Goal: Information Seeking & Learning: Learn about a topic

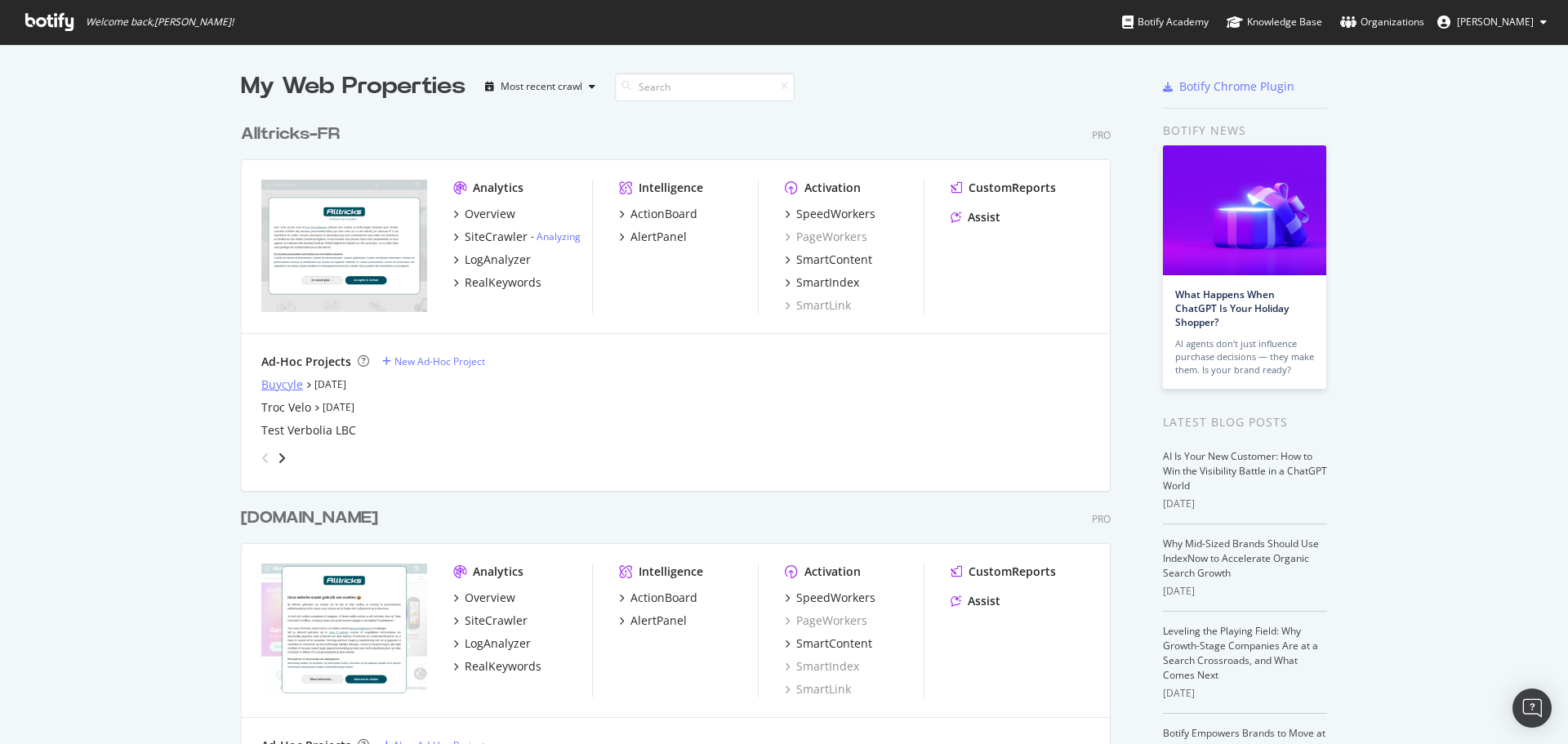
click at [279, 382] on div "Buycyle" at bounding box center [282, 384] width 42 height 17
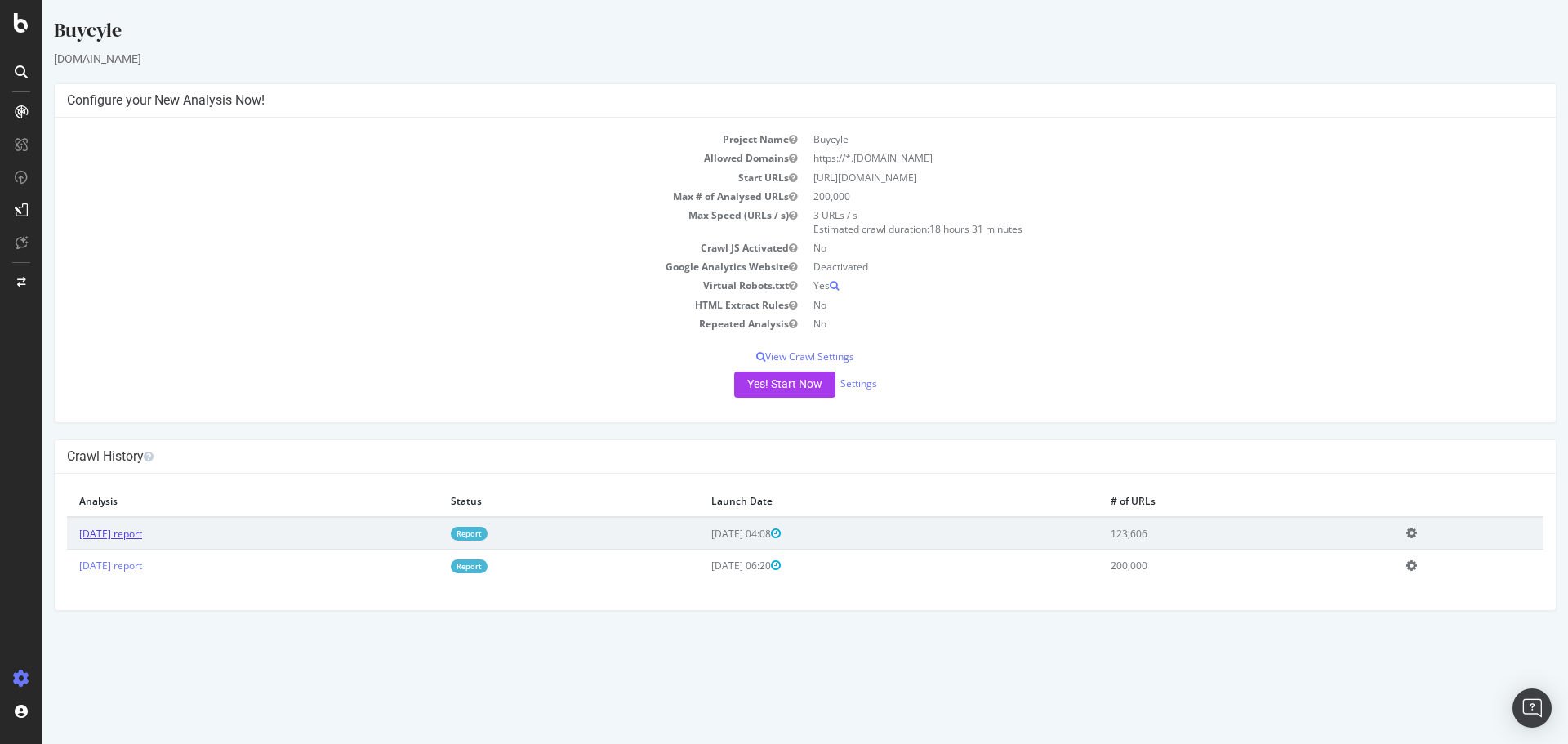
click at [142, 532] on link "[DATE] report" at bounding box center [111, 533] width 63 height 14
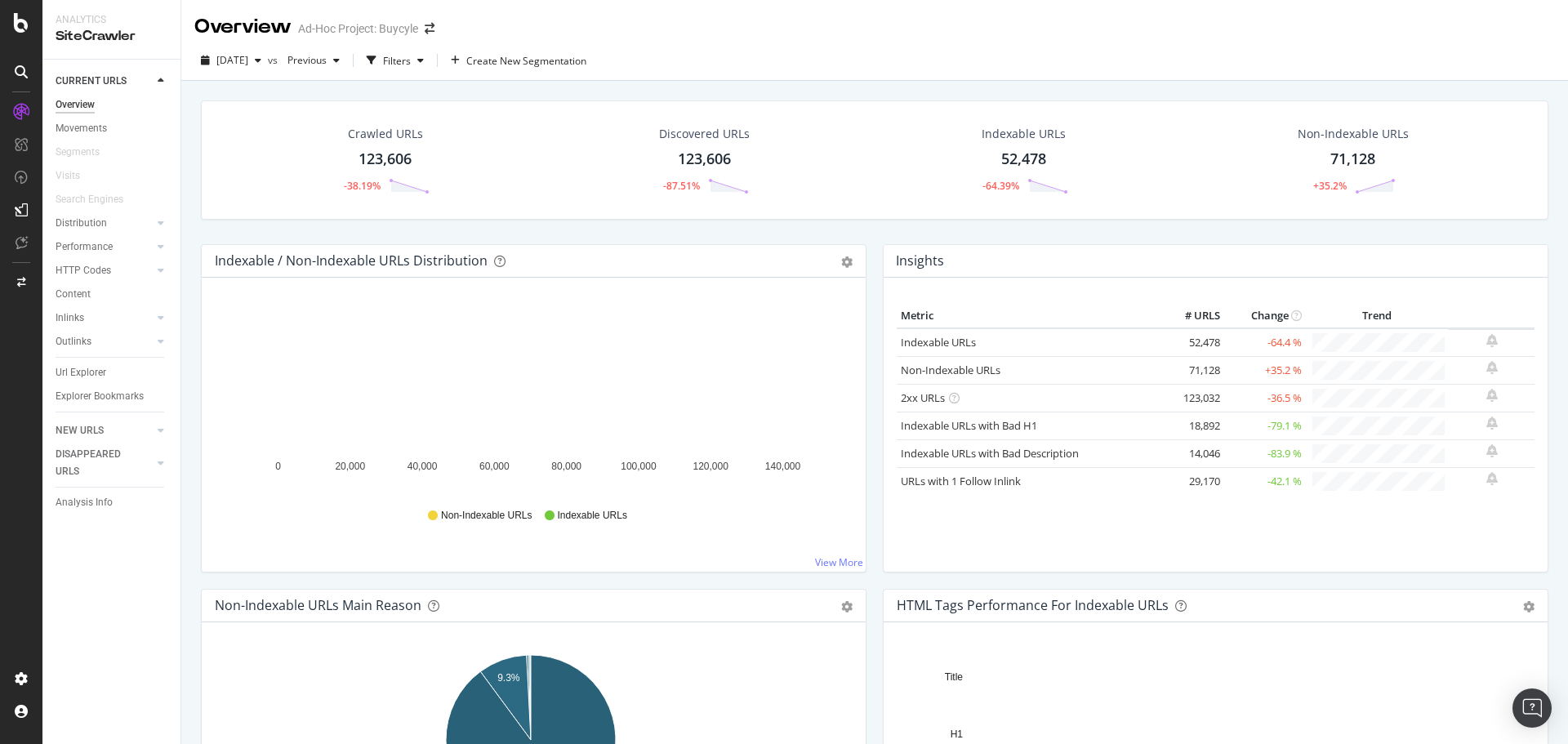
scroll to position [82, 0]
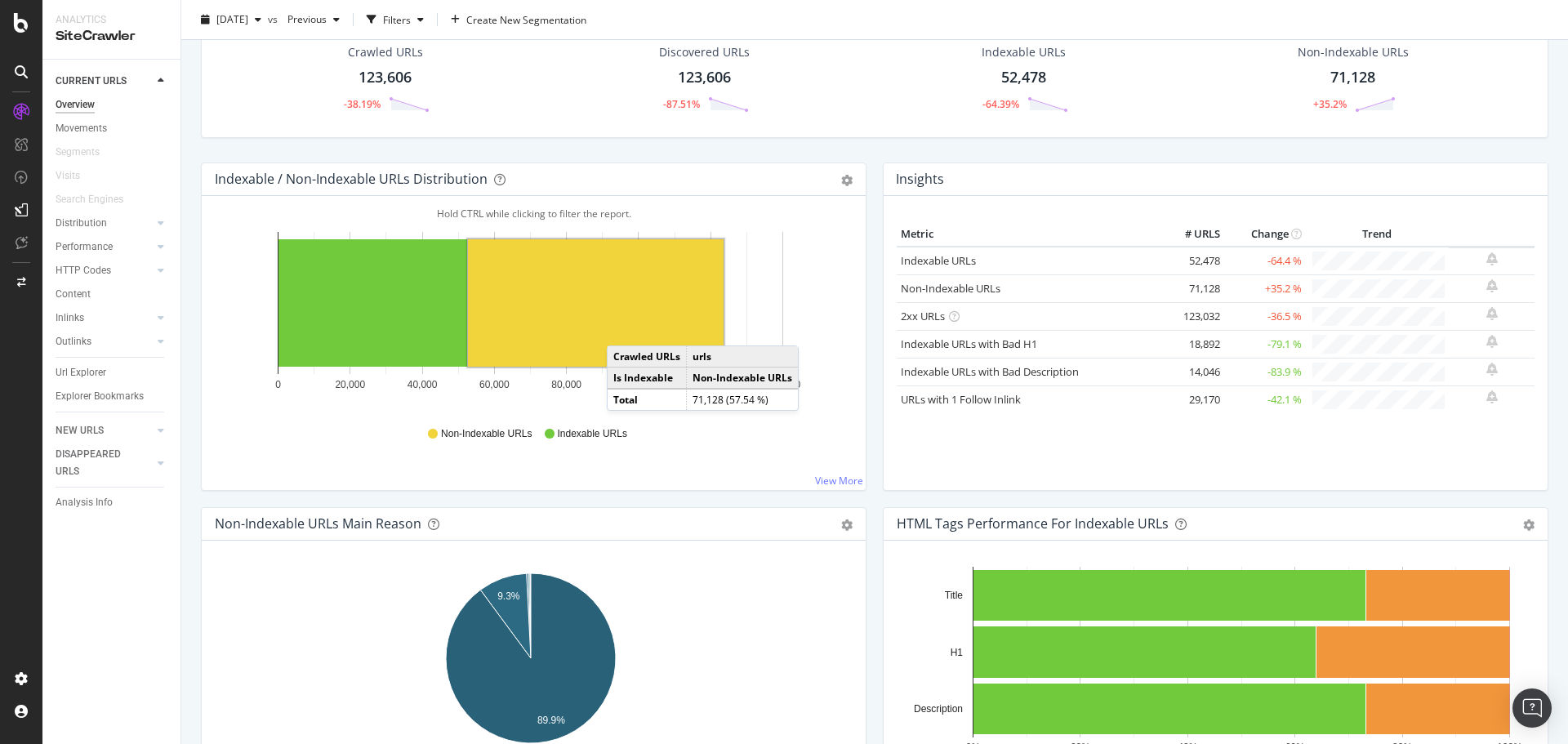
click at [623, 329] on rect "A chart." at bounding box center [595, 303] width 255 height 127
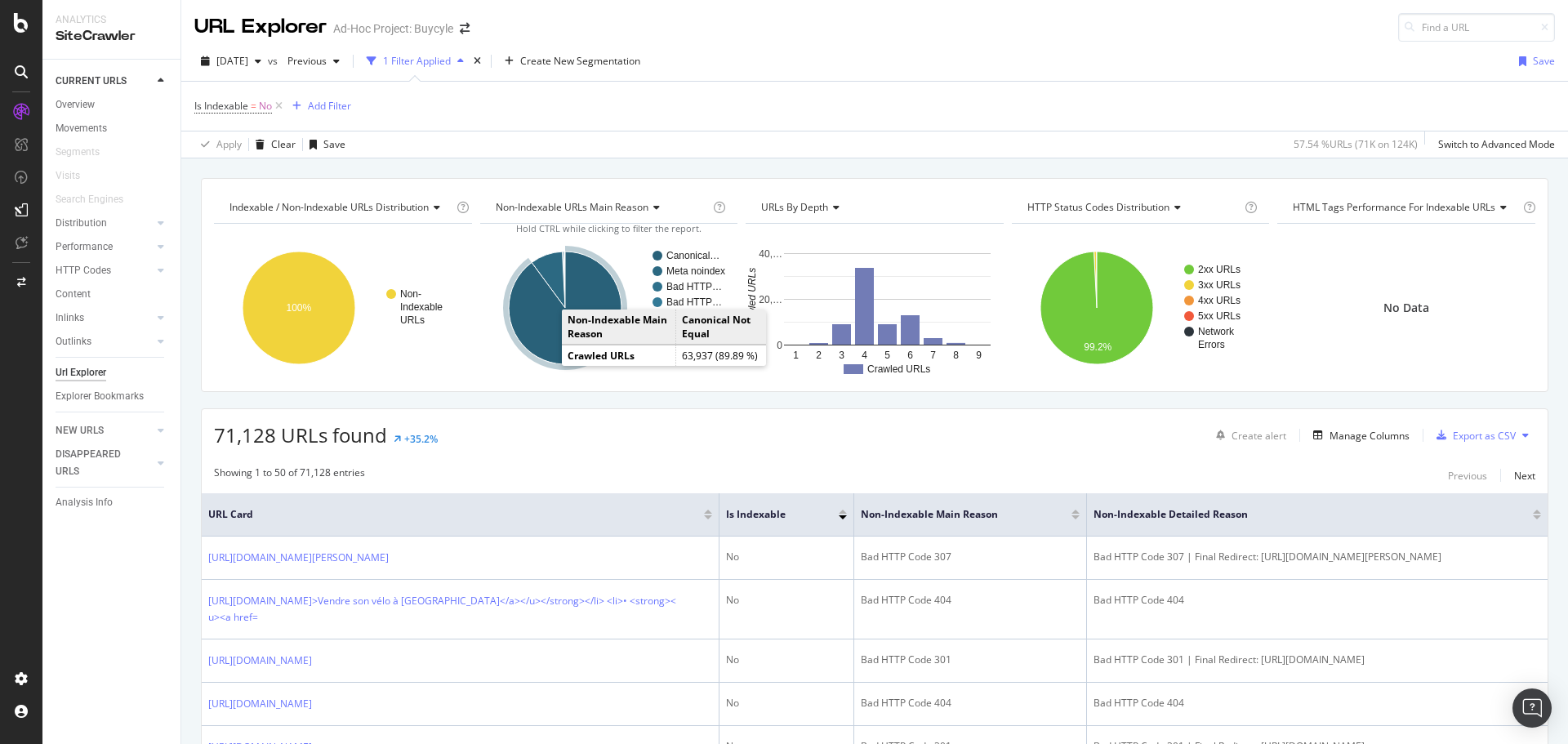
click at [546, 347] on icon "A chart." at bounding box center [565, 308] width 112 height 112
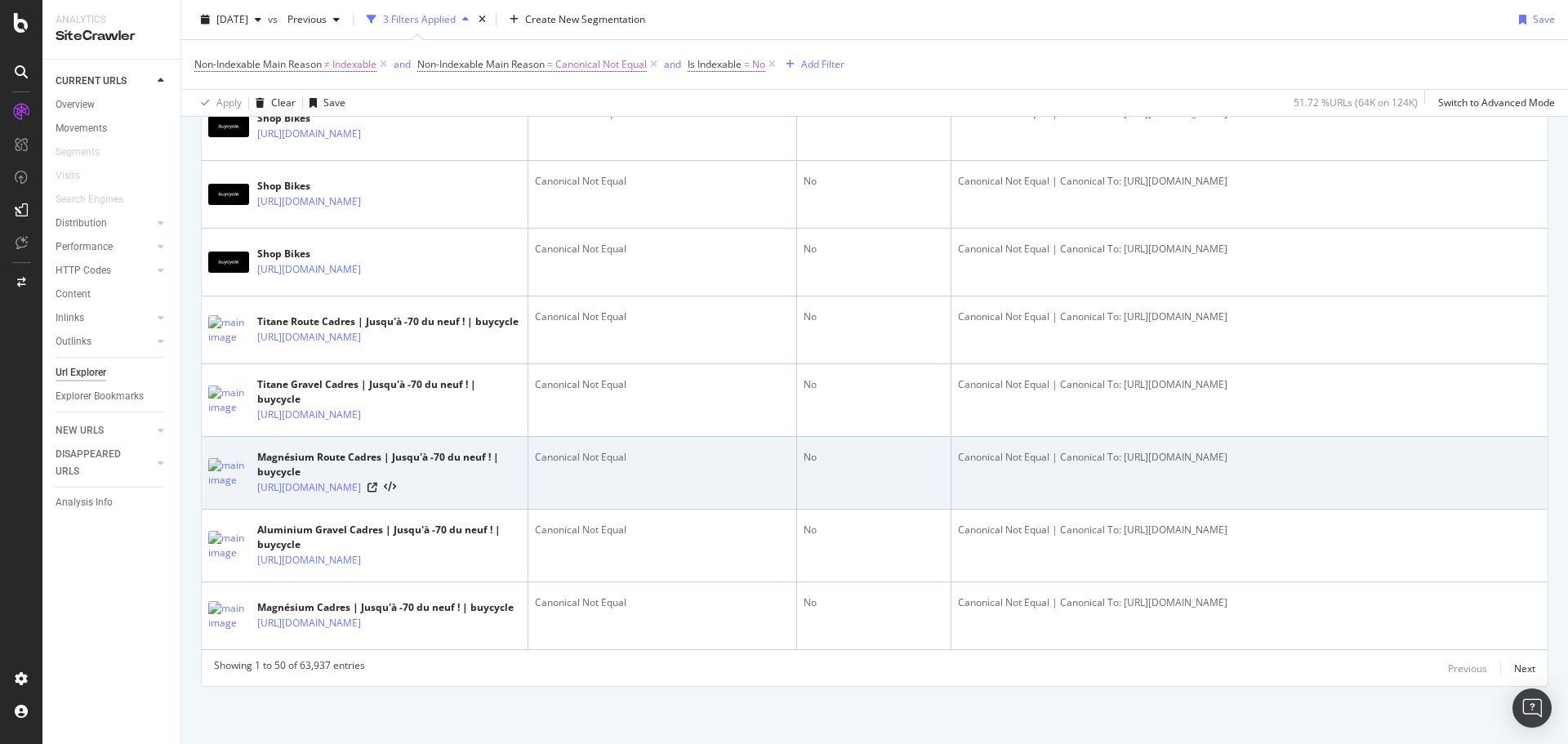
scroll to position [4893, 0]
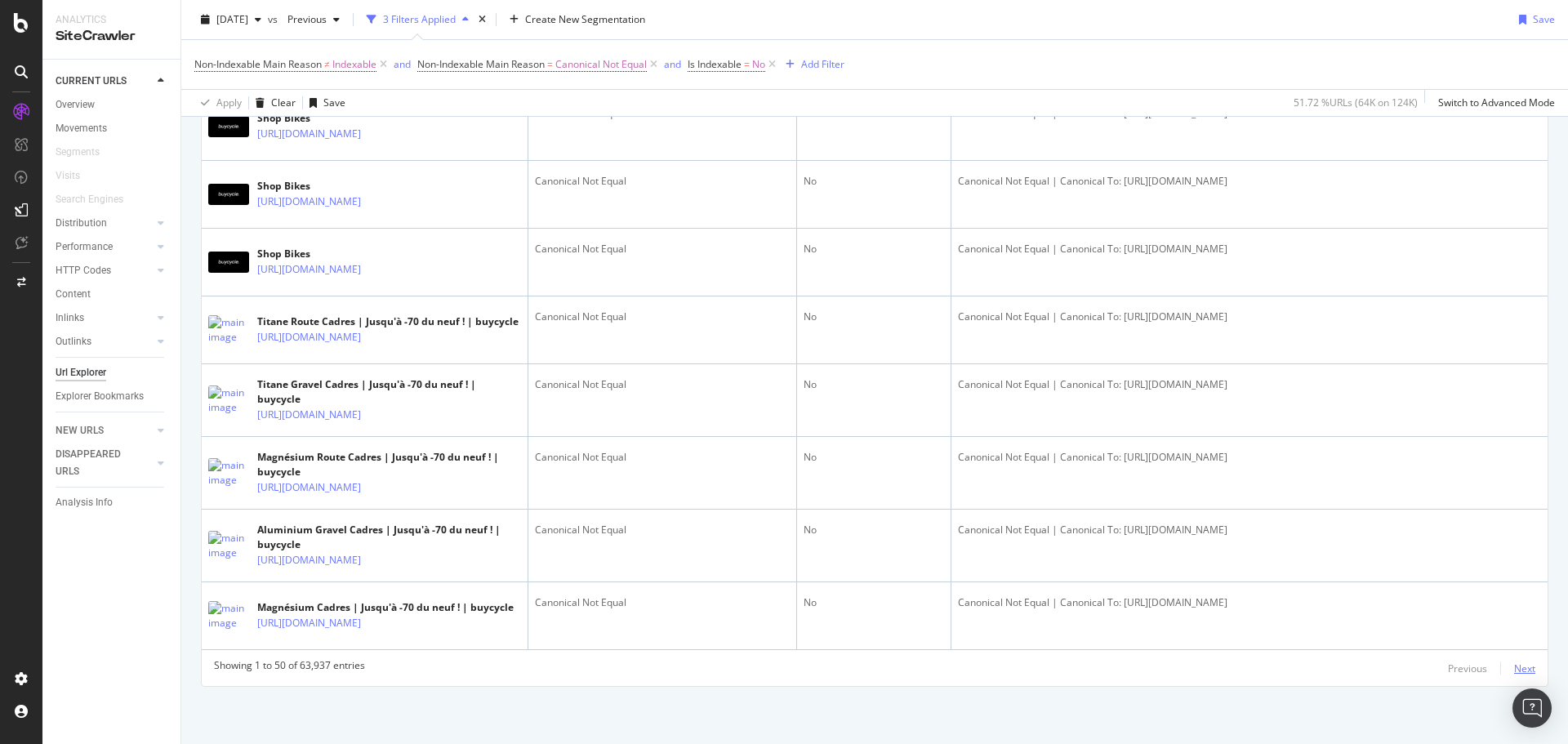
click at [1514, 670] on div "Next" at bounding box center [1524, 668] width 21 height 14
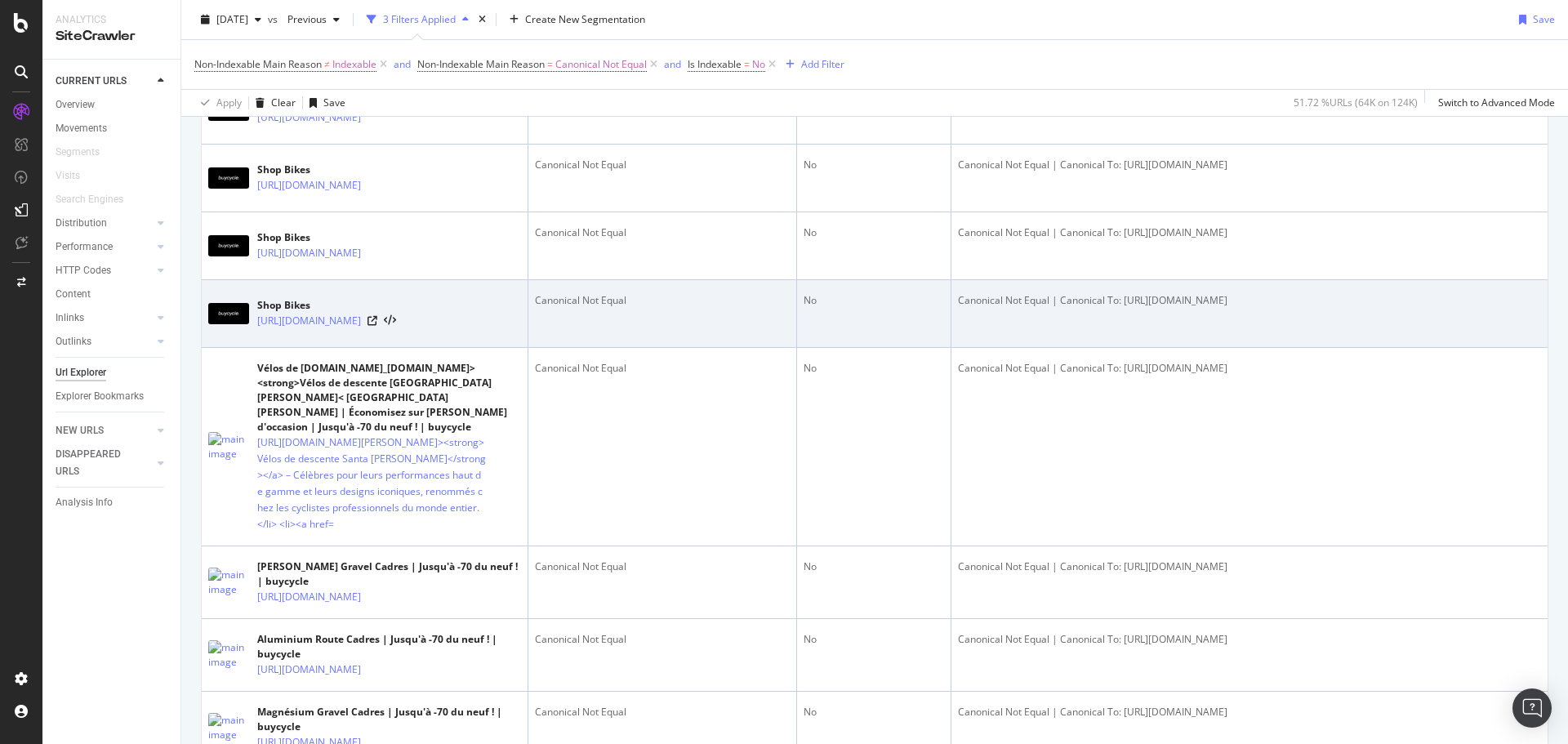
scroll to position [816, 0]
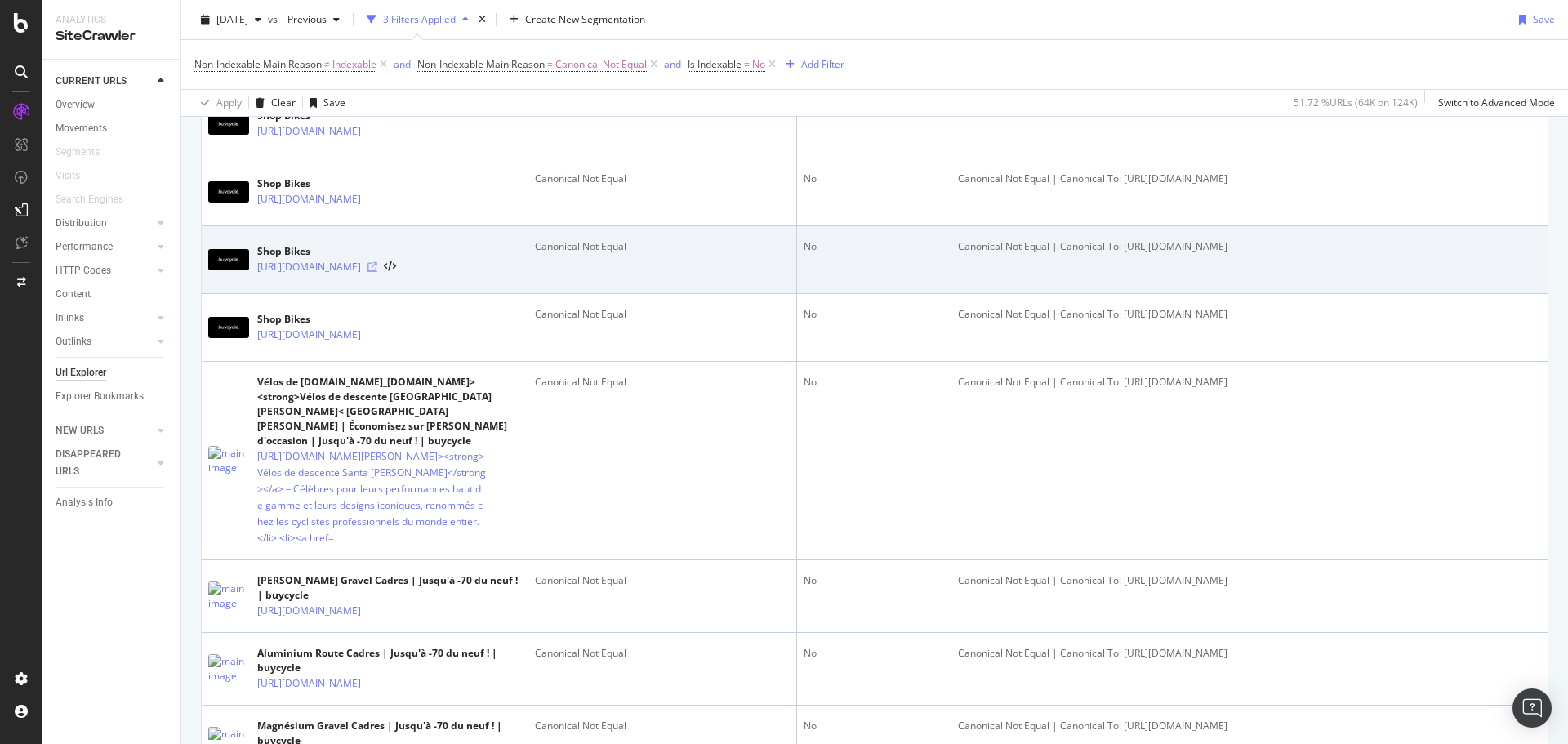
click at [377, 272] on icon at bounding box center [372, 267] width 10 height 10
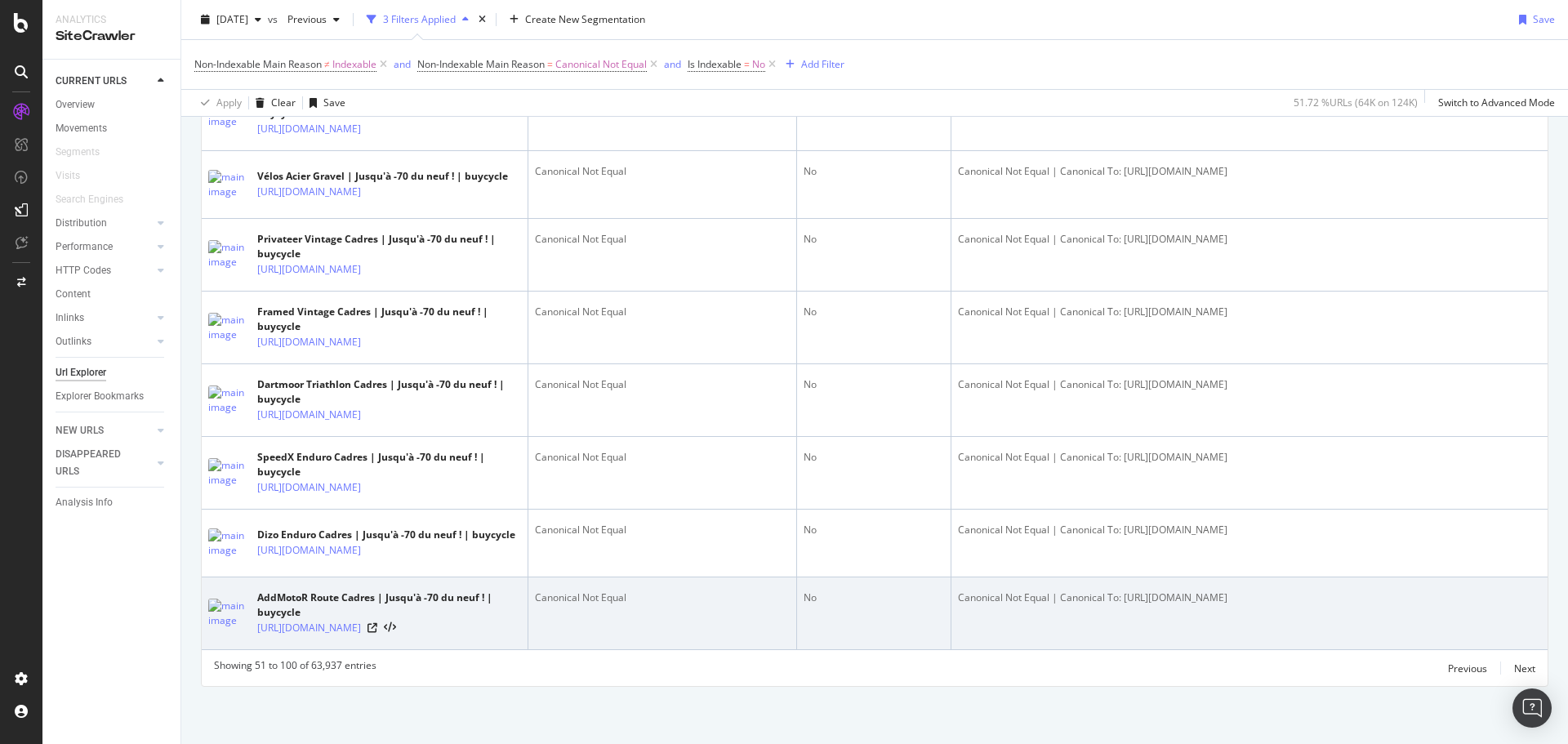
scroll to position [4450, 0]
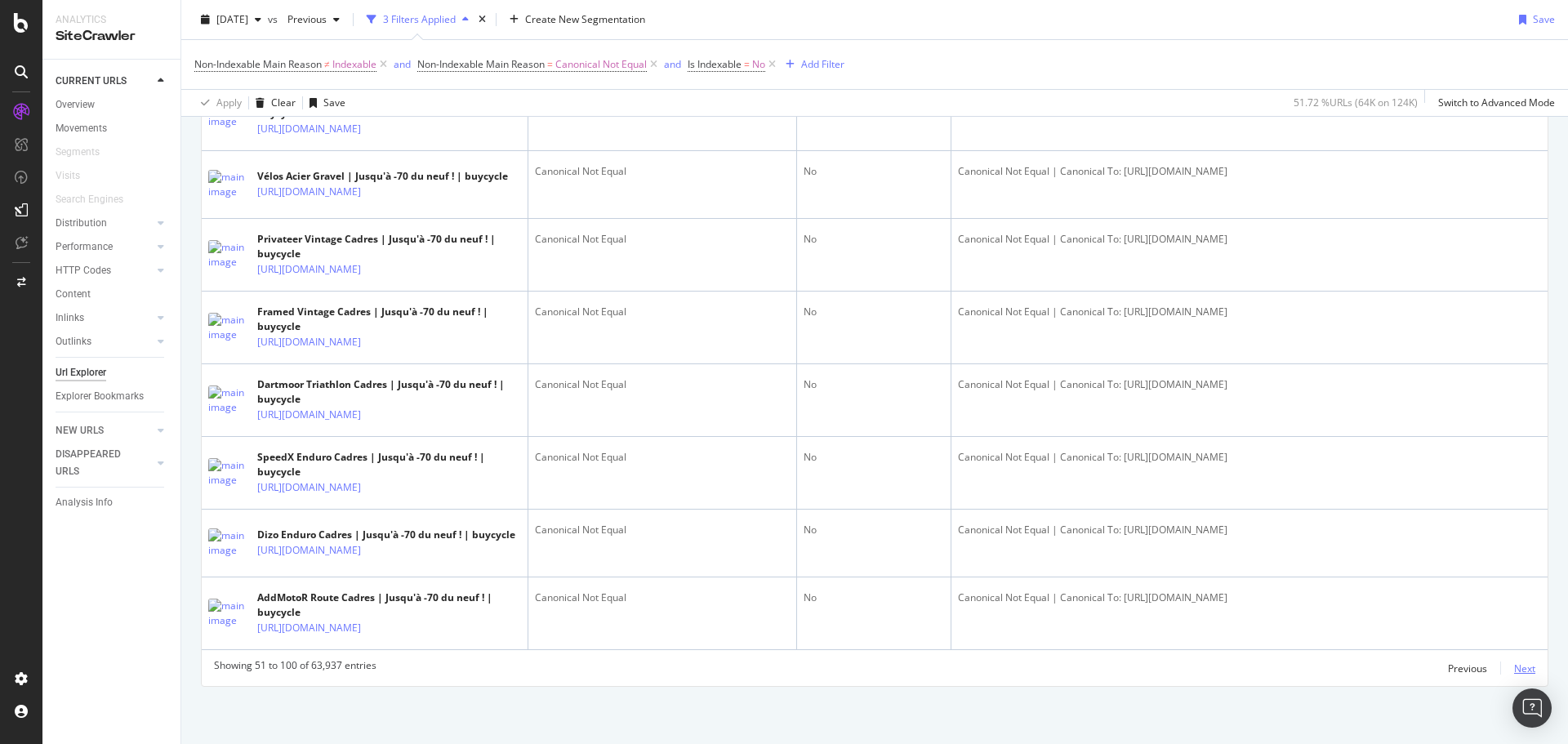
click at [1514, 673] on div "Next" at bounding box center [1524, 668] width 21 height 14
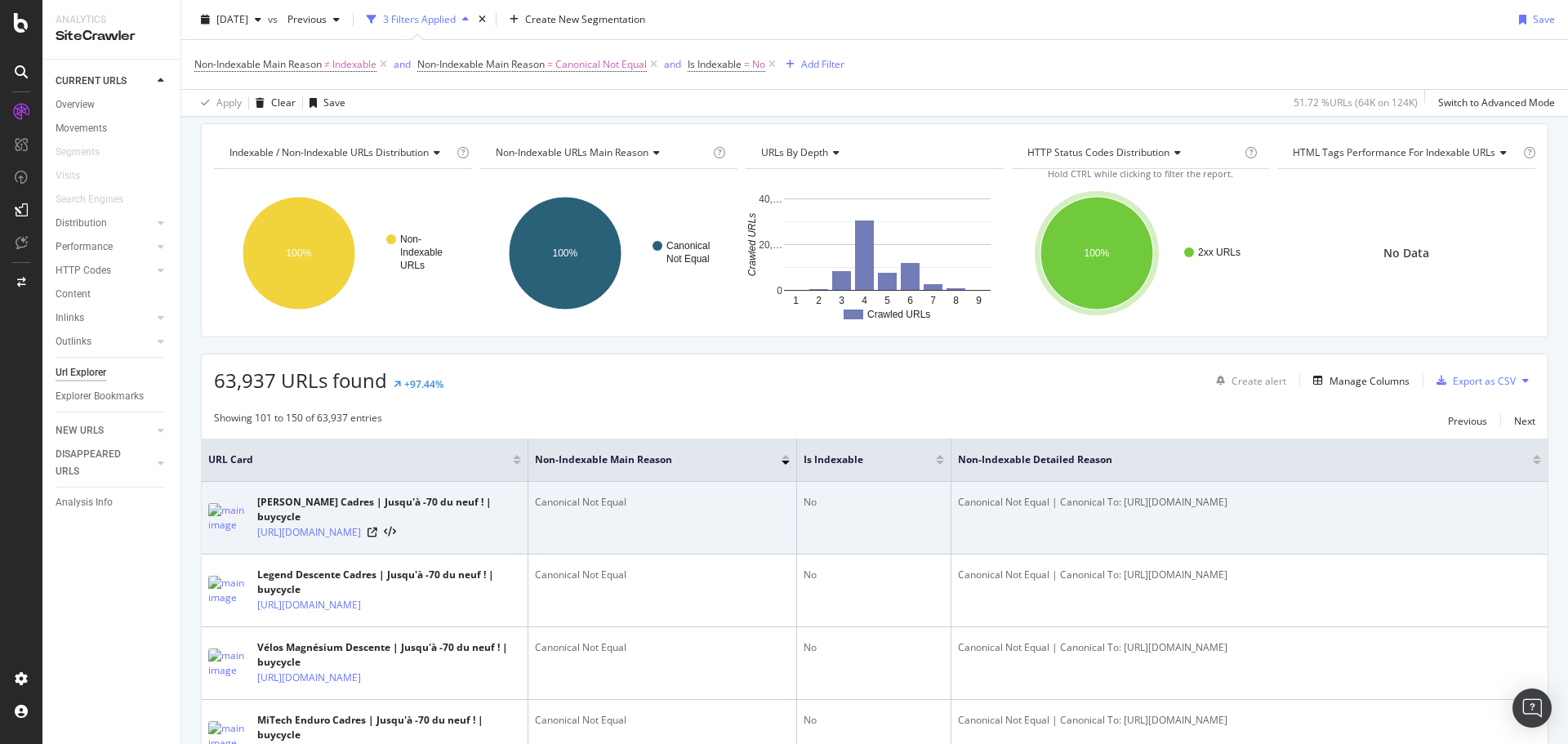
scroll to position [82, 0]
